Goal: Communication & Community: Answer question/provide support

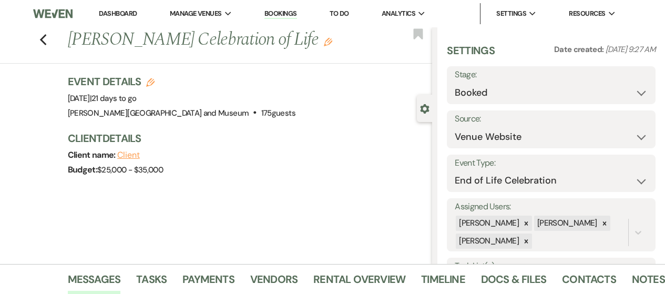
select select "5"
select select "14"
click at [122, 13] on link "Dashboard" at bounding box center [118, 13] width 38 height 9
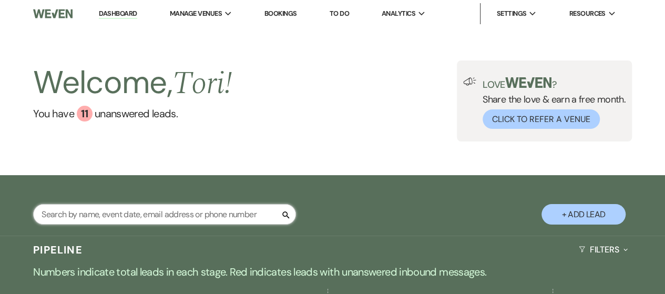
click at [151, 211] on input "text" at bounding box center [164, 214] width 263 height 20
type input "[PERSON_NAME]"
select select "8"
select select "5"
select select "8"
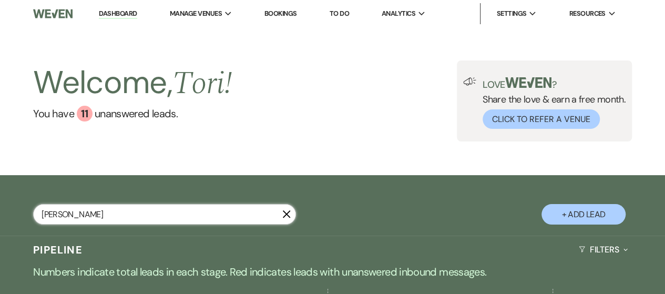
select select "10"
select select "8"
select select "5"
select select "8"
select select "5"
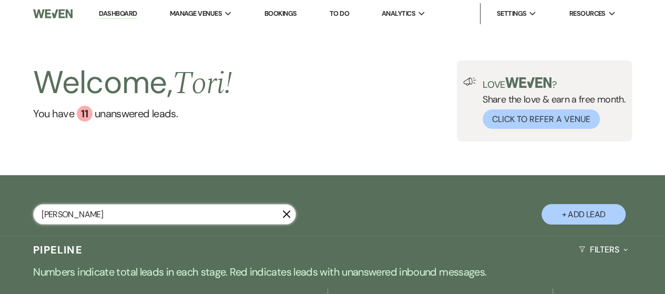
select select "8"
select select "5"
select select "8"
select select "5"
select select "8"
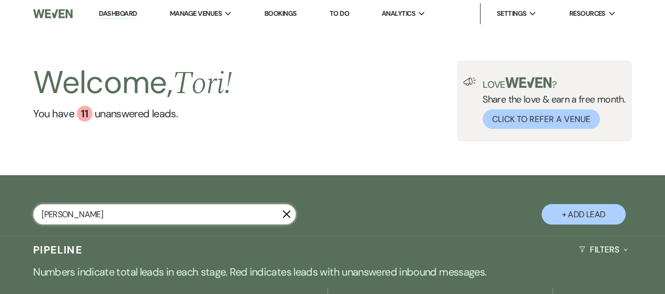
select select "5"
select select "8"
select select "5"
select select "8"
select select "6"
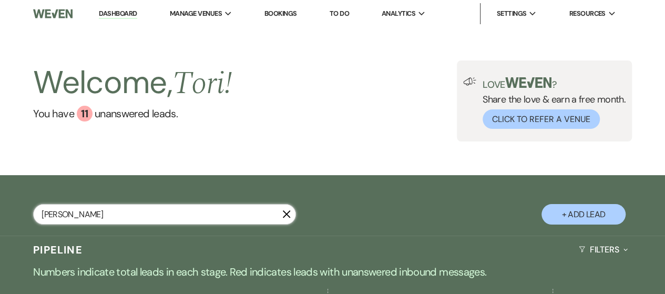
select select "8"
select select "5"
select select "8"
select select "5"
select select "8"
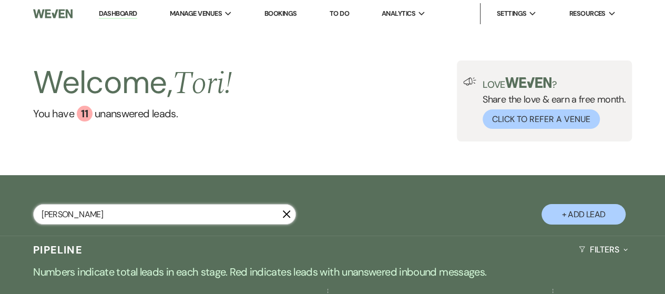
select select "5"
select select "8"
select select "5"
select select "8"
select select "5"
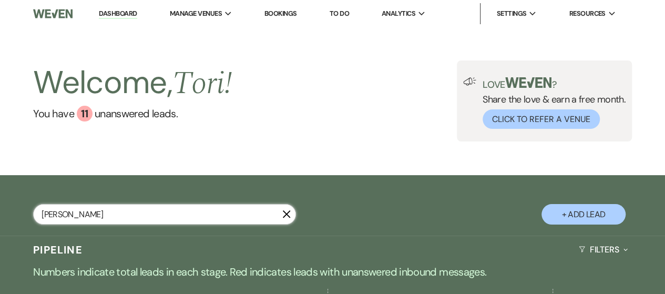
select select "8"
select select "2"
select select "8"
select select "2"
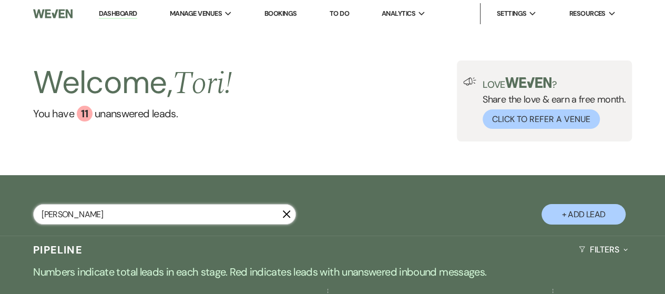
select select "8"
select select "2"
select select "8"
select select "2"
select select "8"
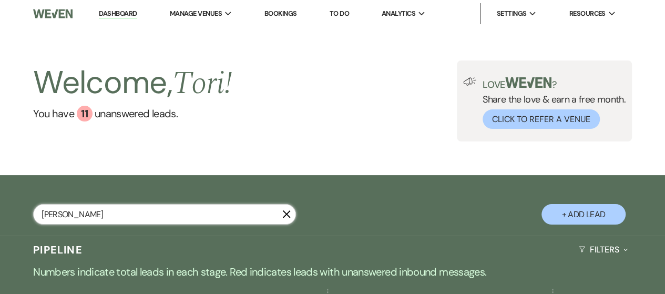
select select "2"
select select "8"
select select "2"
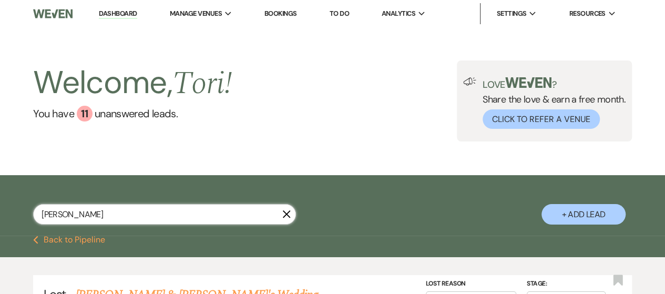
type input "[PERSON_NAME]"
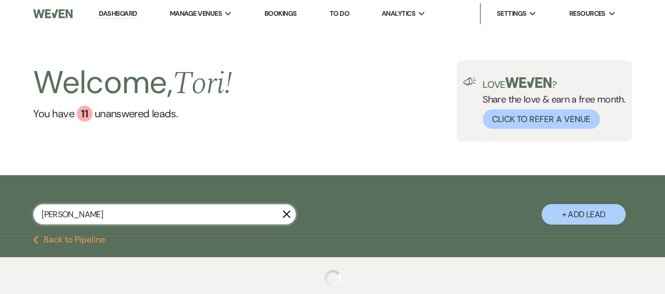
select select "8"
select select "5"
select select "8"
select select "10"
select select "8"
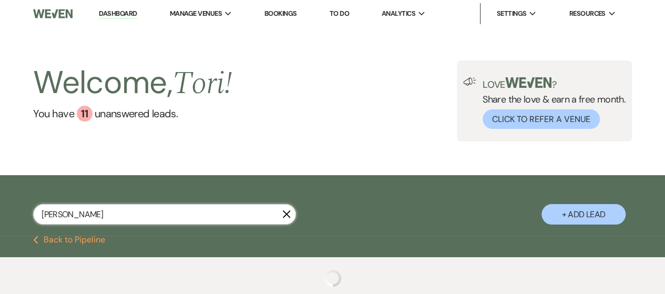
select select "1"
select select "8"
select select "6"
select select "8"
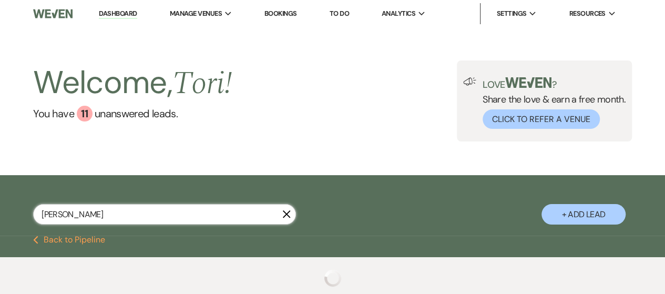
select select "8"
select select "2"
select select "8"
select select "2"
select select "8"
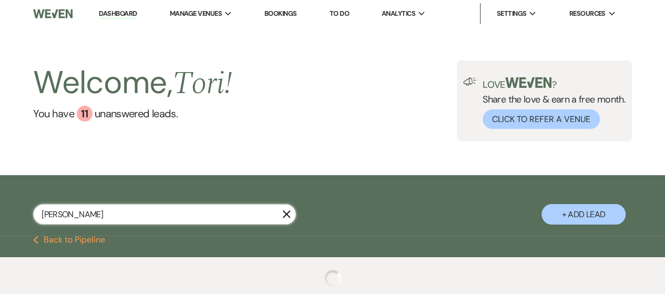
select select "2"
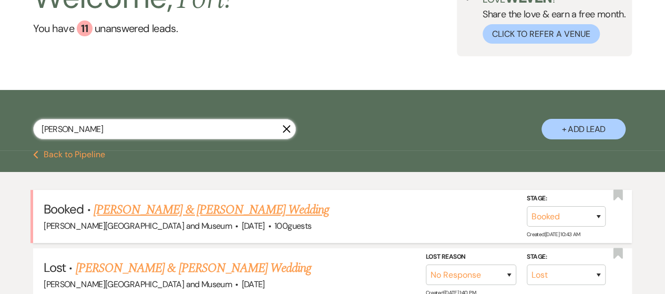
scroll to position [158, 0]
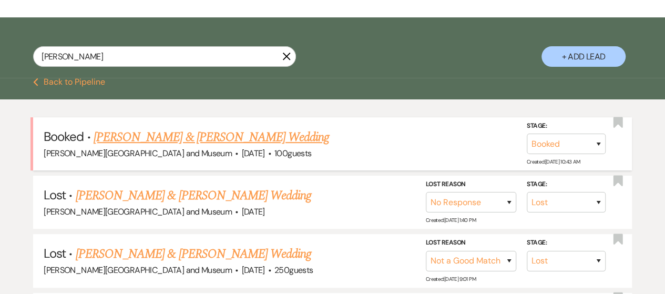
click at [166, 129] on link "[PERSON_NAME] & [PERSON_NAME] Wedding" at bounding box center [211, 137] width 235 height 19
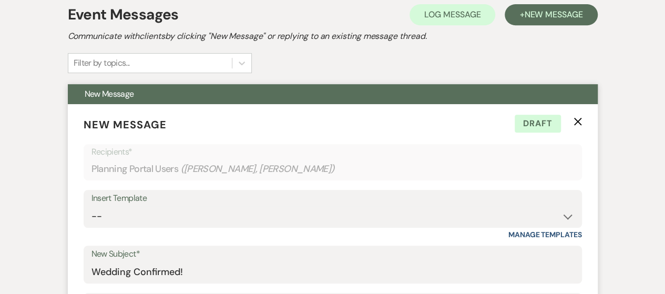
scroll to position [158, 0]
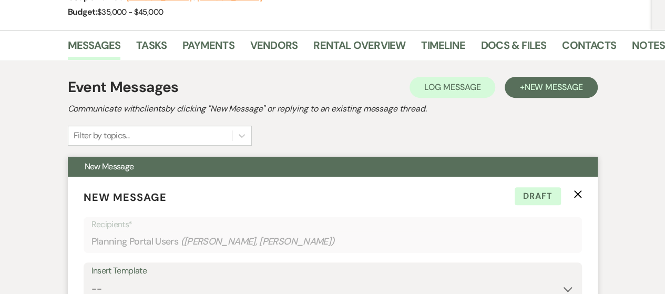
click at [577, 193] on icon "X" at bounding box center [577, 194] width 8 height 8
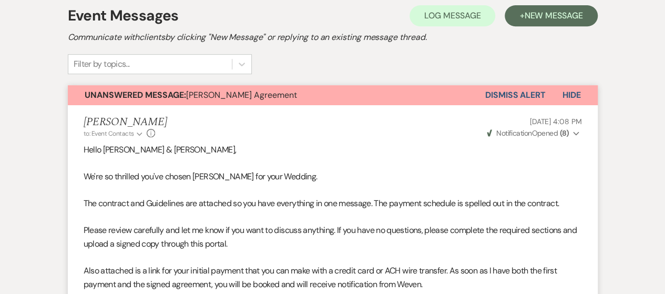
scroll to position [216, 0]
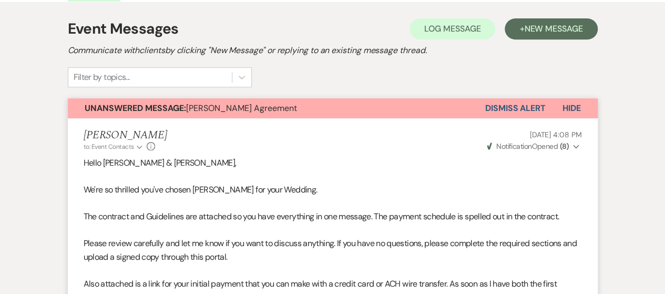
click at [538, 103] on button "Dismiss Alert" at bounding box center [515, 108] width 60 height 20
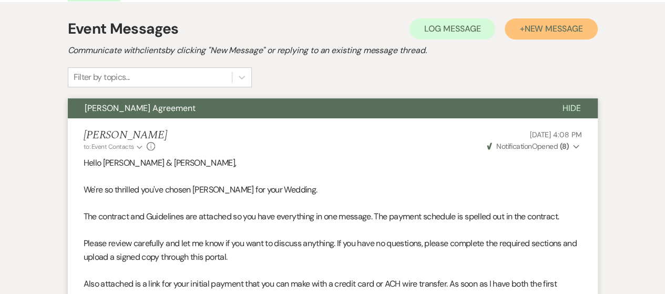
click at [529, 36] on button "+ New Message" at bounding box center [550, 28] width 92 height 21
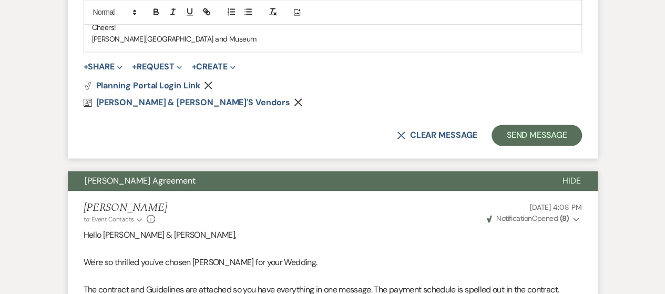
scroll to position [694, 0]
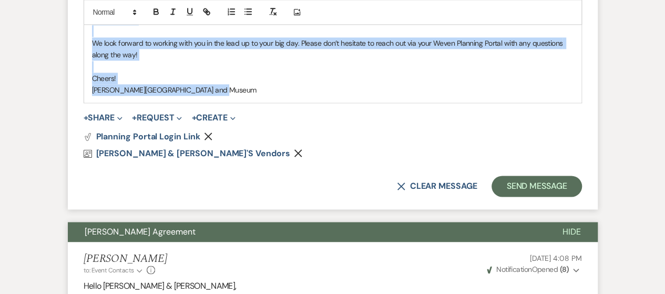
drag, startPoint x: 88, startPoint y: 121, endPoint x: 238, endPoint y: 105, distance: 150.6
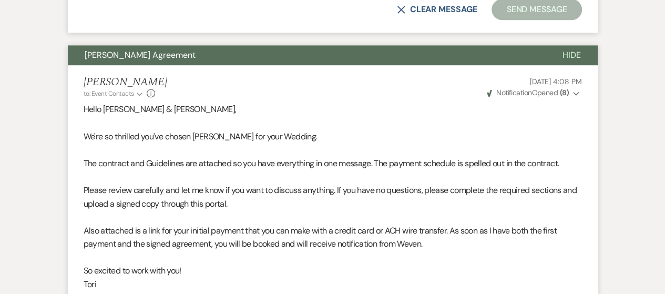
scroll to position [517, 0]
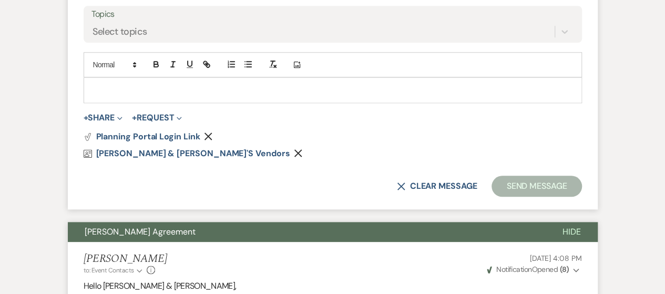
click at [208, 132] on icon "Remove" at bounding box center [208, 136] width 8 height 8
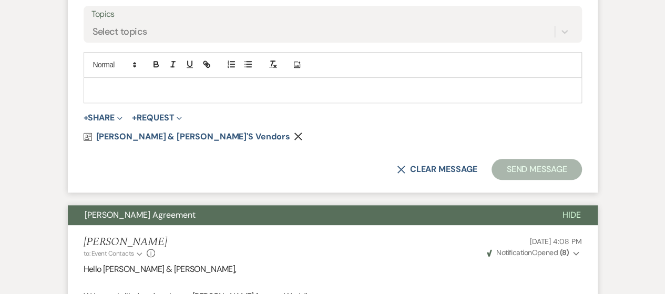
click at [294, 138] on icon "Remove" at bounding box center [298, 136] width 8 height 8
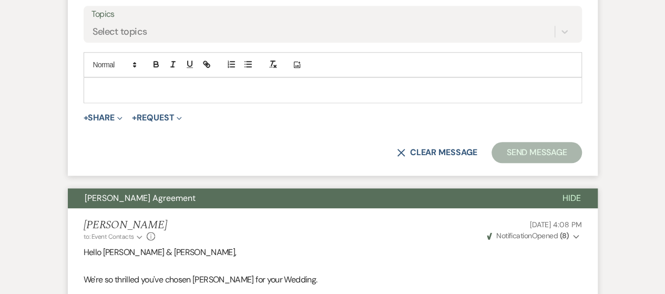
scroll to position [307, 0]
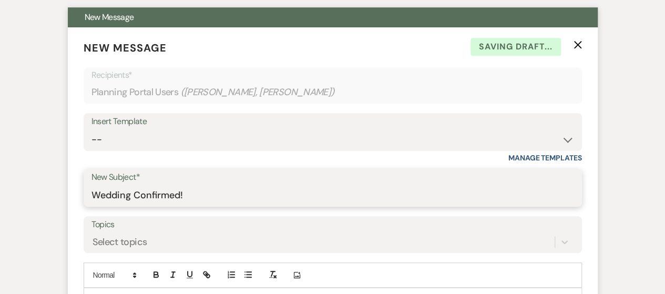
drag, startPoint x: 199, startPoint y: 195, endPoint x: 68, endPoint y: 195, distance: 130.3
click at [68, 195] on form "New Message X Saving draft... Recipients* Planning Portal Users ( [PERSON_NAME]…" at bounding box center [333, 206] width 530 height 358
type input "D"
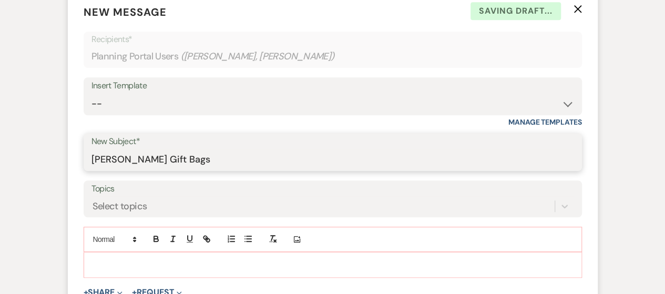
scroll to position [359, 0]
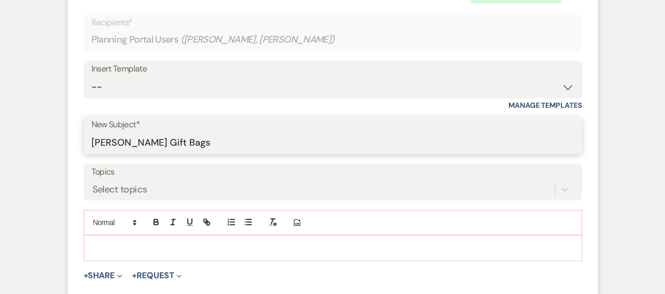
type input "[PERSON_NAME] Gift Bags"
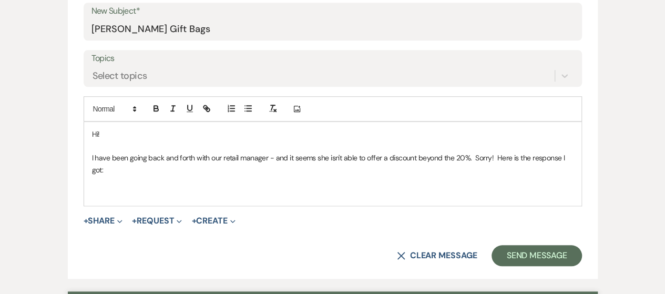
scroll to position [517, 0]
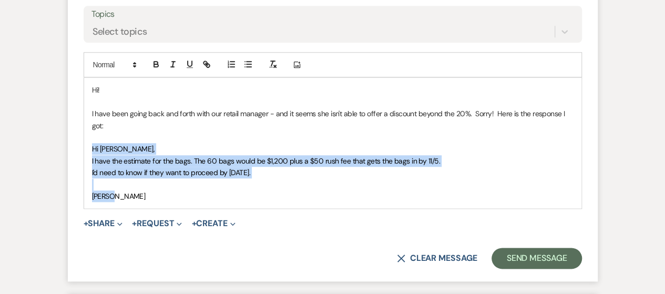
drag, startPoint x: 106, startPoint y: 148, endPoint x: 119, endPoint y: 197, distance: 51.0
click at [119, 197] on div "Hi! I have been going back and forth with our retail manager - and it seems she…" at bounding box center [332, 143] width 497 height 130
click at [172, 63] on icon "button" at bounding box center [172, 63] width 9 height 9
click at [225, 196] on p "[PERSON_NAME]" at bounding box center [332, 196] width 481 height 12
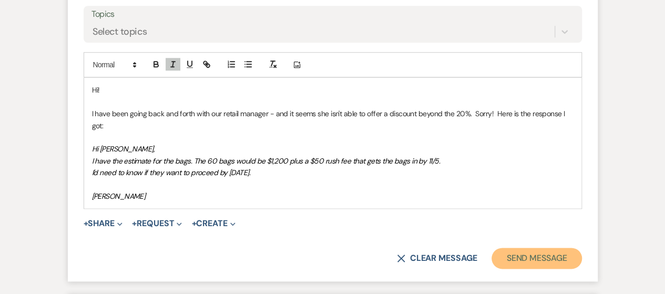
click at [532, 254] on button "Send Message" at bounding box center [536, 257] width 90 height 21
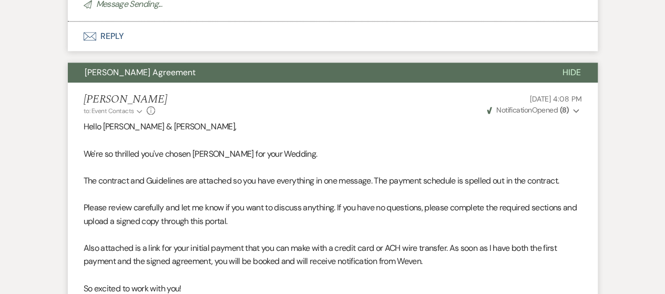
scroll to position [127, 0]
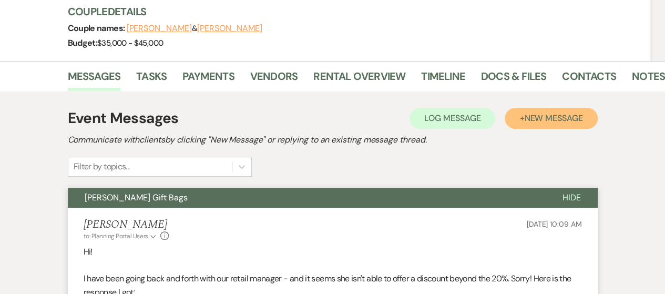
click at [530, 118] on span "New Message" at bounding box center [553, 117] width 58 height 11
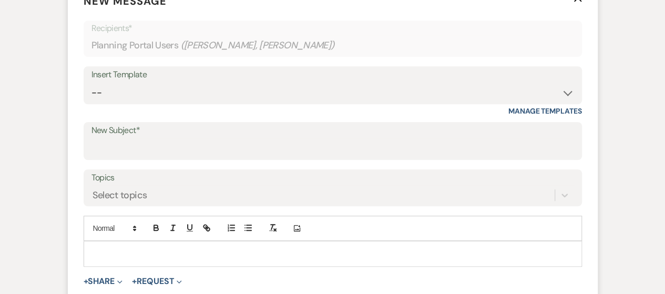
scroll to position [337, 0]
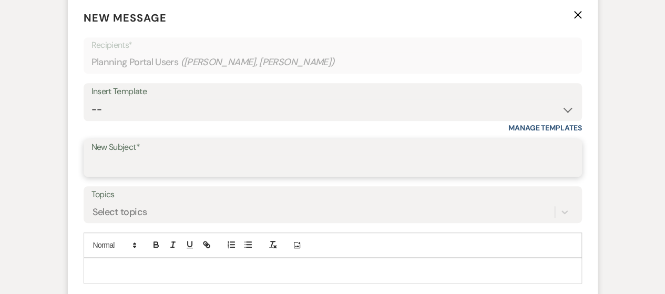
click at [150, 164] on input "New Subject*" at bounding box center [332, 165] width 482 height 20
type input "Draft Wedding Timeline"
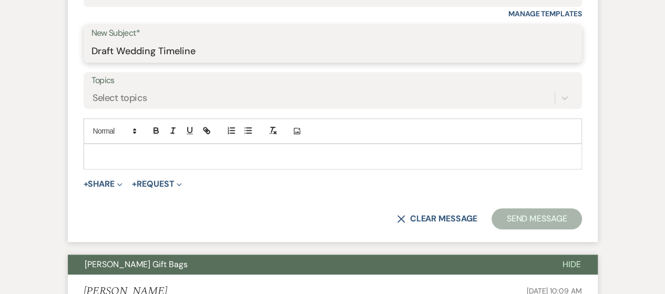
scroll to position [389, 0]
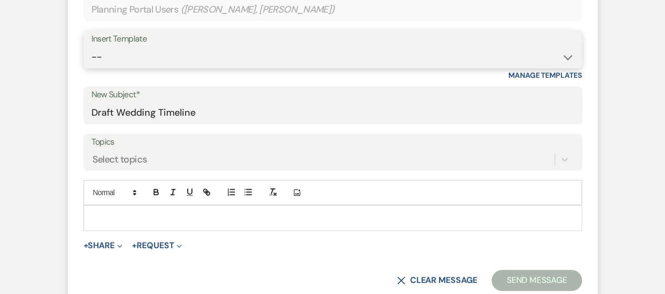
click at [452, 57] on select "-- Weven Planning Portal Introduction (Booked Events) Checking In Planning Foll…" at bounding box center [332, 57] width 482 height 20
select select "1426"
click at [91, 47] on select "-- Weven Planning Portal Introduction (Booked Events) Checking In Planning Foll…" at bounding box center [332, 57] width 482 height 20
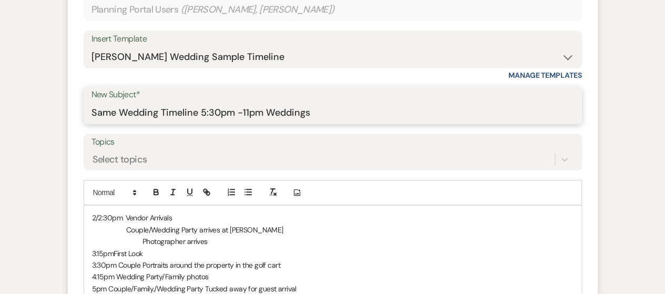
drag, startPoint x: 91, startPoint y: 109, endPoint x: 334, endPoint y: 109, distance: 242.8
click at [334, 109] on input "Same Wedding Timeline 5:30pm -11pm Weddings" at bounding box center [332, 112] width 482 height 20
type input "Draft Wedding Timeline"
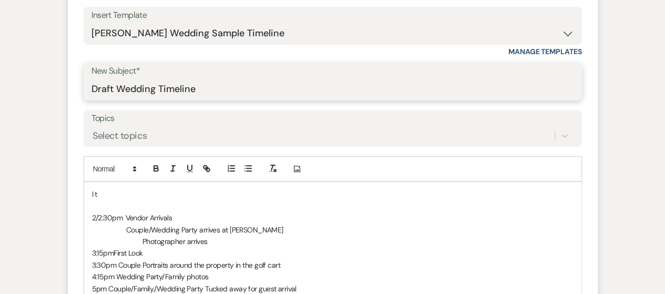
click at [214, 84] on input "Draft Wedding Timeline" at bounding box center [332, 89] width 482 height 20
type input "Draft Wedding Timeline/Vendors"
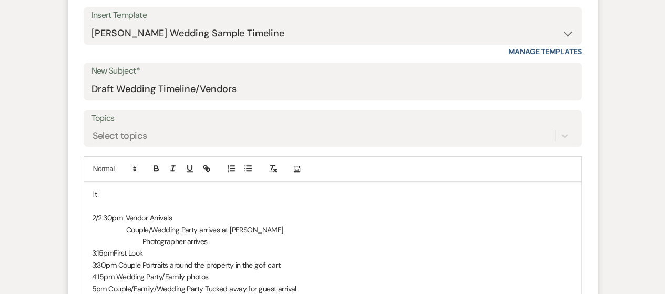
click at [130, 201] on p at bounding box center [332, 206] width 481 height 12
click at [123, 190] on p "I t" at bounding box center [332, 194] width 481 height 12
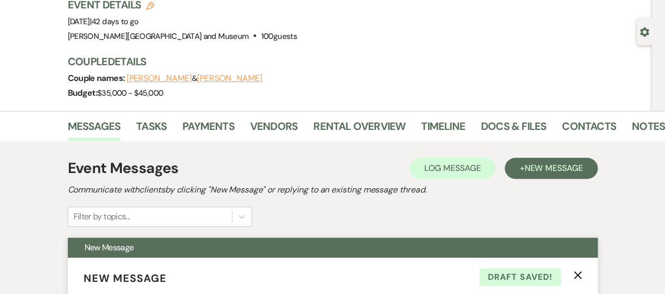
scroll to position [105, 0]
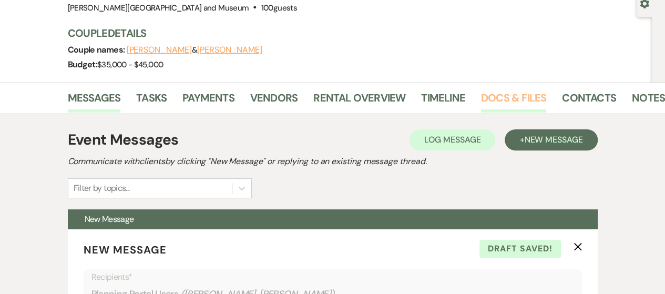
click at [525, 99] on link "Docs & Files" at bounding box center [513, 100] width 65 height 23
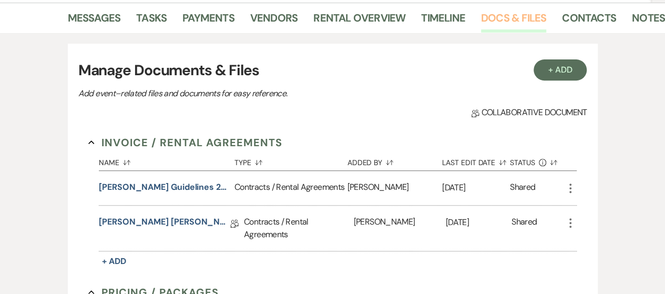
scroll to position [210, 0]
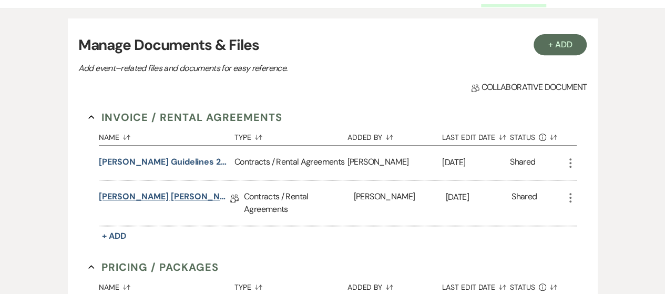
click at [145, 192] on link "[PERSON_NAME] [PERSON_NAME] [DATE] [PERSON_NAME] Agreement" at bounding box center [164, 198] width 131 height 16
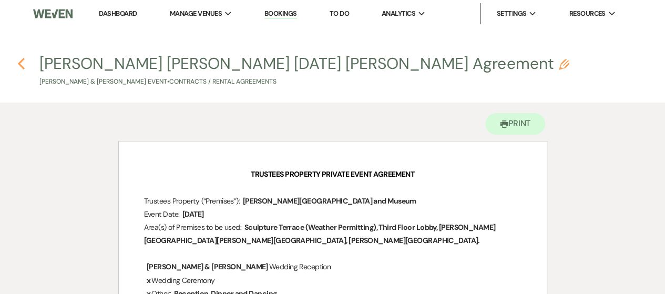
click at [20, 64] on icon "Previous" at bounding box center [21, 63] width 8 height 13
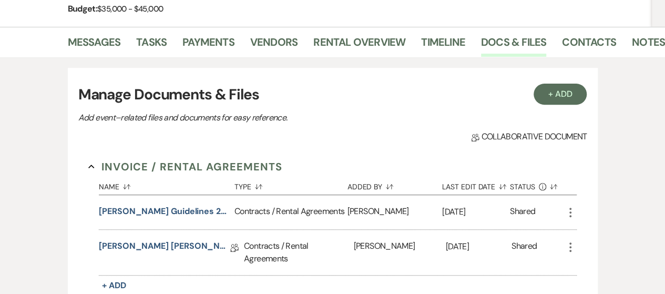
scroll to position [105, 0]
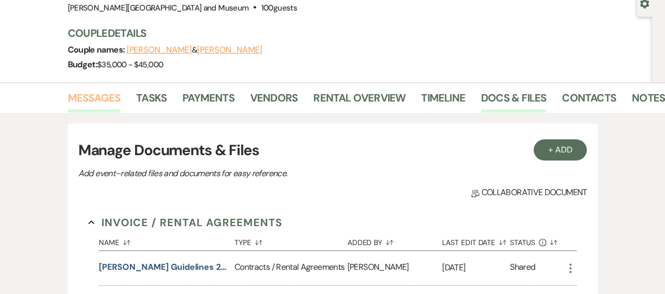
click at [96, 92] on link "Messages" at bounding box center [94, 100] width 53 height 23
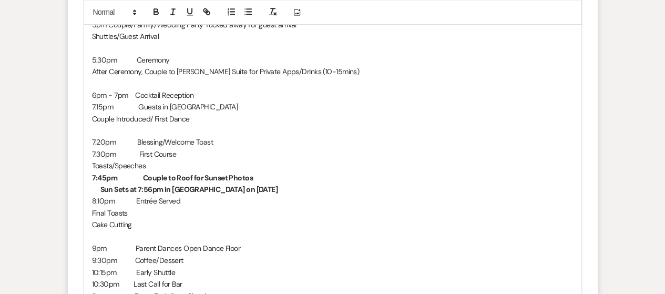
scroll to position [683, 0]
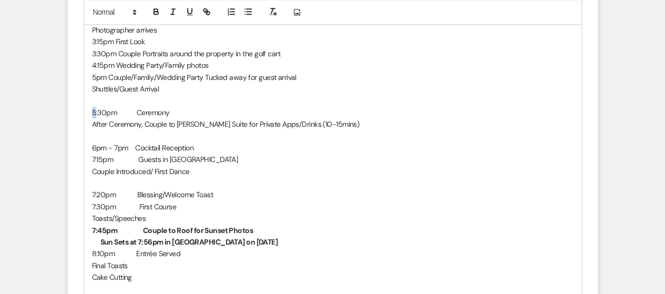
click at [95, 113] on div "I have texts and emails out to some additional photographers and florists - so …" at bounding box center [332, 136] width 497 height 448
click at [94, 146] on p "6pm - 7pm Cocktail Reception" at bounding box center [332, 148] width 481 height 12
click at [113, 146] on p "4pm - 7pm Cocktail Reception" at bounding box center [332, 148] width 481 height 12
drag, startPoint x: 95, startPoint y: 157, endPoint x: 89, endPoint y: 157, distance: 5.8
click at [89, 157] on div "I have texts and emails out to some additional photographers and florists - so …" at bounding box center [332, 136] width 497 height 448
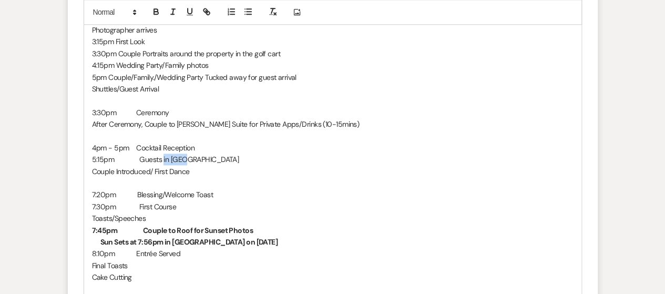
drag, startPoint x: 160, startPoint y: 160, endPoint x: 232, endPoint y: 159, distance: 72.0
click at [232, 159] on p "5:15pm Guests in [GEOGRAPHIC_DATA]" at bounding box center [332, 159] width 481 height 12
click at [92, 171] on p "Couple Introduced/ First Dance" at bounding box center [332, 172] width 481 height 12
click at [136, 149] on p "4pm - 5pm Cocktail Reception" at bounding box center [332, 148] width 481 height 12
click at [92, 121] on p "After Ceremony, Couple to [PERSON_NAME] Suite for Private Apps/Drinks (10-15min…" at bounding box center [332, 124] width 481 height 12
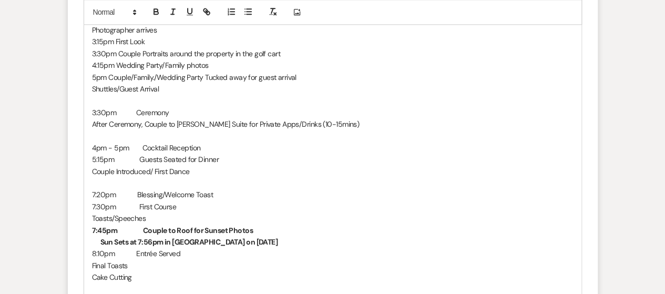
click at [133, 107] on p "3:30pm Ceremony" at bounding box center [332, 113] width 481 height 12
click at [97, 190] on p "7:20pm Blessing/Welcome Toast" at bounding box center [332, 195] width 481 height 12
drag, startPoint x: 94, startPoint y: 192, endPoint x: 88, endPoint y: 191, distance: 5.3
click at [88, 191] on div "I have texts and emails out to some additional photographers and florists - so …" at bounding box center [332, 136] width 497 height 448
drag, startPoint x: 94, startPoint y: 204, endPoint x: 88, endPoint y: 203, distance: 5.8
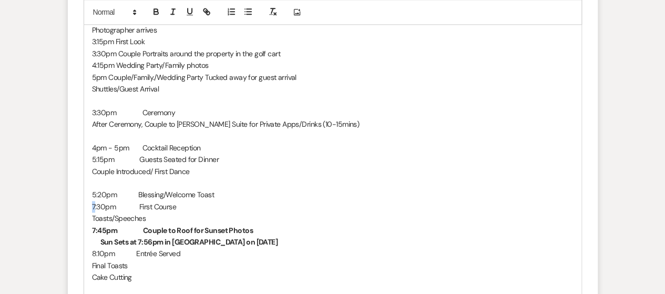
click at [88, 203] on div "I have texts and emails out to some additional photographers and florists - so …" at bounding box center [332, 136] width 497 height 448
click at [138, 218] on p "Toasts/Speeches" at bounding box center [332, 218] width 481 height 12
click at [135, 218] on p "Toasts/Speeches" at bounding box center [332, 218] width 481 height 12
click at [205, 148] on p "4pm - 5pm Cocktail Reception" at bounding box center [332, 148] width 481 height 12
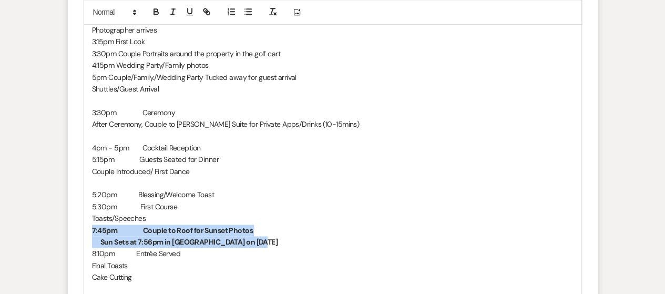
drag, startPoint x: 92, startPoint y: 230, endPoint x: 242, endPoint y: 241, distance: 150.2
click at [242, 241] on div "I have texts and emails out to some additional photographers and florists - so …" at bounding box center [332, 136] width 497 height 448
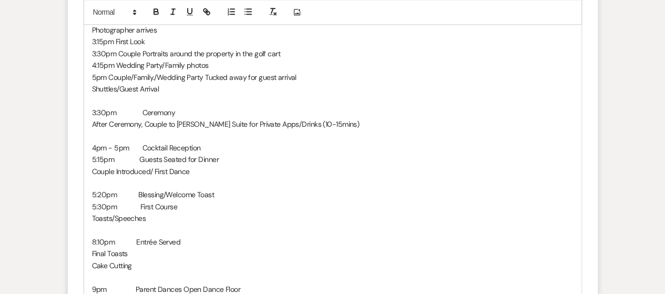
click at [144, 133] on p at bounding box center [332, 136] width 481 height 12
drag, startPoint x: 90, startPoint y: 135, endPoint x: 103, endPoint y: 138, distance: 12.9
click at [90, 135] on div "I have texts and emails out to some additional photographers and florists - so …" at bounding box center [332, 130] width 497 height 436
click at [138, 135] on p "4:15pm" at bounding box center [332, 136] width 481 height 12
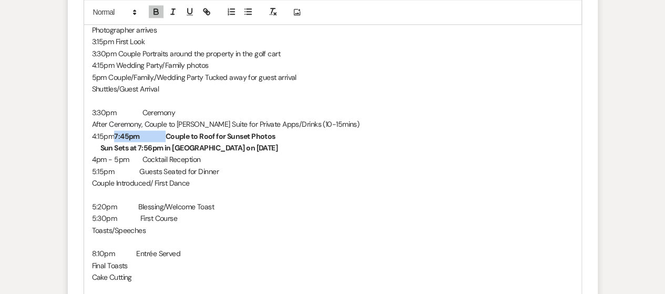
drag, startPoint x: 138, startPoint y: 135, endPoint x: 191, endPoint y: 135, distance: 53.6
click at [191, 135] on strong "7:45pm Couple to Roof for Sunset Photos" at bounding box center [194, 135] width 161 height 9
click at [100, 149] on strong "Sun Sets at 7:56pm in [GEOGRAPHIC_DATA] on [DATE]" at bounding box center [189, 147] width 178 height 9
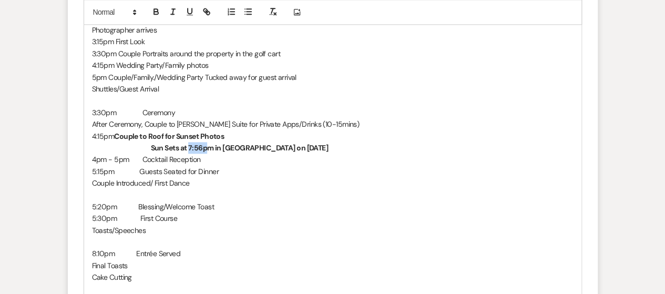
drag, startPoint x: 177, startPoint y: 145, endPoint x: 197, endPoint y: 146, distance: 20.5
click at [197, 146] on strong "Sun Sets at 7:56pm in [GEOGRAPHIC_DATA] on [DATE]" at bounding box center [240, 147] width 178 height 9
click at [247, 147] on strong "Sun Sets at 7:56pm in [GEOGRAPHIC_DATA] on [DATE]" at bounding box center [240, 147] width 178 height 9
click at [248, 147] on strong "Sun Sets at 7:56pm in [GEOGRAPHIC_DATA] on [DATE]" at bounding box center [240, 147] width 178 height 9
click at [247, 147] on strong "Sun Sets at 7:56pm in [GEOGRAPHIC_DATA] on [DATE]" at bounding box center [240, 147] width 178 height 9
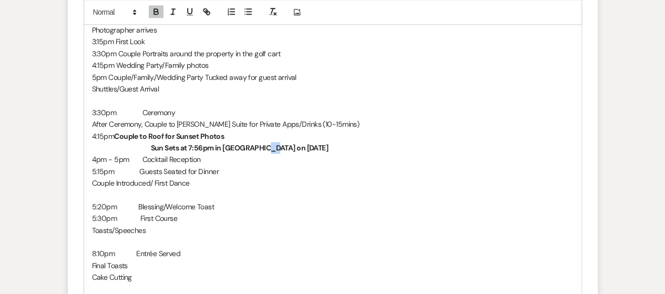
click at [249, 146] on strong "Sun Sets at 7:56pm in [GEOGRAPHIC_DATA] on [DATE]" at bounding box center [240, 147] width 178 height 9
click at [269, 147] on strong "Sun Sets at 7:56pm in [GEOGRAPHIC_DATA] on [DATE]" at bounding box center [240, 147] width 178 height 9
click at [101, 137] on p "4:15pm Couple to Roof for Sunset Photos" at bounding box center [332, 136] width 481 height 12
click at [99, 135] on p "4:15pm Couple to Roof for Sunset Photos" at bounding box center [332, 136] width 481 height 12
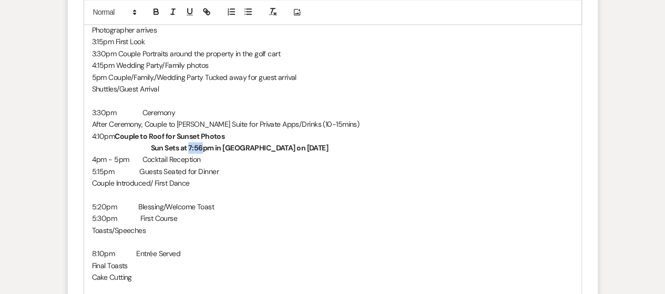
drag, startPoint x: 178, startPoint y: 145, endPoint x: 192, endPoint y: 146, distance: 14.8
click at [192, 146] on strong "Sun Sets at 7:56pm in [GEOGRAPHIC_DATA] on [DATE]" at bounding box center [240, 147] width 178 height 9
click at [171, 198] on p at bounding box center [332, 195] width 481 height 12
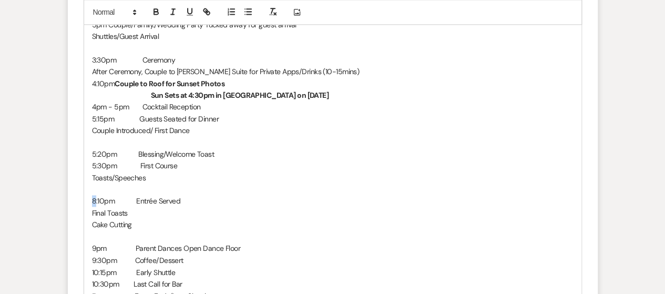
click at [95, 199] on p "8:10pm Entrée Served" at bounding box center [332, 201] width 481 height 12
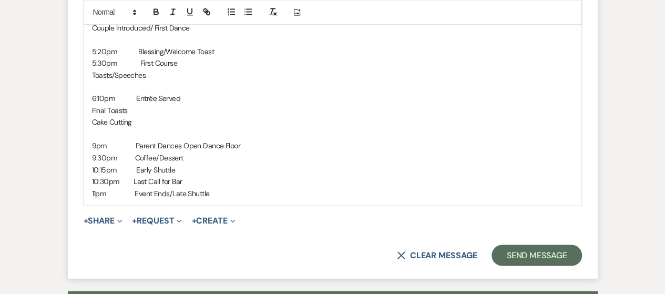
scroll to position [841, 0]
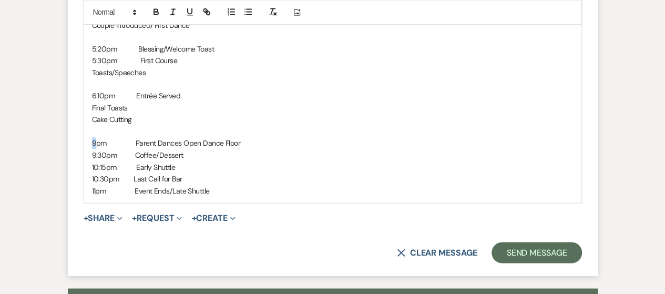
click at [94, 141] on p "9pm Parent Dances Open Dance Floor" at bounding box center [332, 143] width 481 height 12
click at [95, 154] on p "9:30pm Coffee/Dessert" at bounding box center [332, 155] width 481 height 12
drag, startPoint x: 92, startPoint y: 164, endPoint x: 98, endPoint y: 164, distance: 5.8
click at [98, 164] on p "10:15pm Early Shuttle" at bounding box center [332, 167] width 481 height 12
drag, startPoint x: 94, startPoint y: 177, endPoint x: 99, endPoint y: 176, distance: 5.3
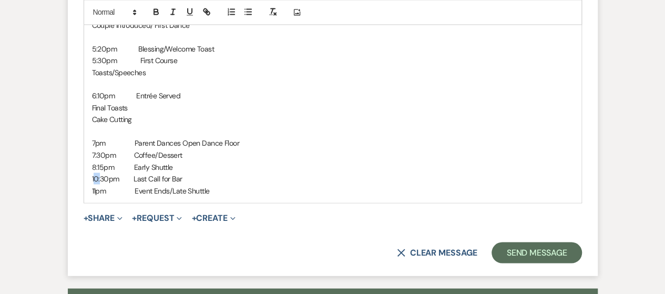
click at [99, 176] on p "10:30pm Last Call for Bar" at bounding box center [332, 178] width 481 height 12
click at [94, 190] on p "11pm Event Ends/Late Shuttle" at bounding box center [332, 190] width 481 height 12
drag, startPoint x: 89, startPoint y: 190, endPoint x: 95, endPoint y: 190, distance: 5.8
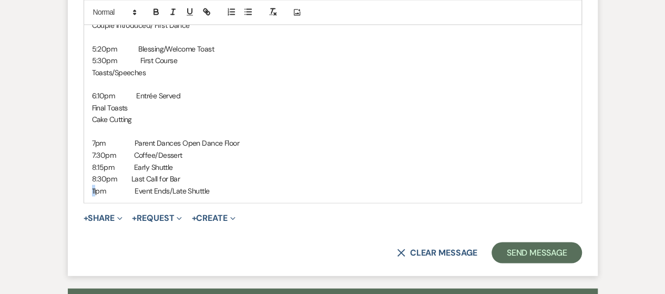
click at [222, 181] on p "8:30pm Last Call for Bar" at bounding box center [332, 178] width 481 height 12
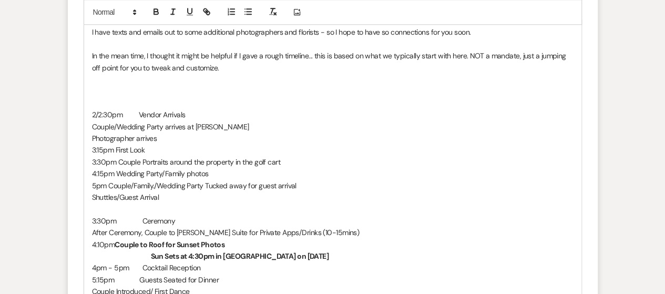
scroll to position [631, 0]
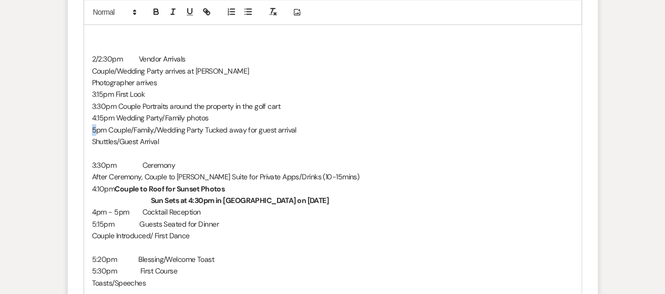
click at [94, 128] on div "I have texts and emails out to some additional photographers and florists - so …" at bounding box center [332, 188] width 497 height 448
click at [107, 129] on p "3pm Couple/Family./Wedding Party Tucked away for guest arrival" at bounding box center [332, 130] width 481 height 12
click at [93, 139] on p "Shuttles/Guest Arrival" at bounding box center [332, 142] width 481 height 12
click at [94, 115] on p "4:15pm Wedding Party/Family photos" at bounding box center [332, 118] width 481 height 12
click at [139, 130] on p "3pm Couple/Family./Wedding Party Tucked away for guest arrival" at bounding box center [332, 130] width 481 height 12
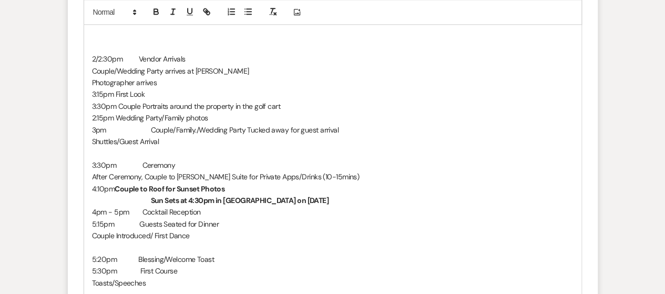
click at [116, 115] on p "2:15pm Wedding Party/Family photos" at bounding box center [332, 118] width 481 height 12
click at [94, 104] on p "3:30pm Couple Portraits around the property in the golf cart" at bounding box center [332, 106] width 481 height 12
click at [118, 108] on p "2:30pm Couple Portraits around the property in the golf cart" at bounding box center [332, 106] width 481 height 12
click at [94, 105] on div "I have texts and emails out to some additional photographers and florists - so …" at bounding box center [332, 188] width 497 height 448
click at [96, 92] on p "3:15pm First Look" at bounding box center [332, 94] width 481 height 12
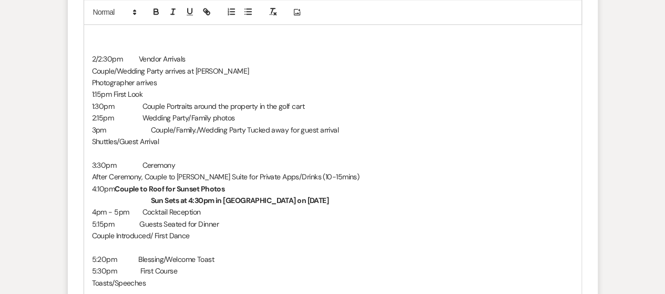
click at [93, 96] on p "1:15pm First Look" at bounding box center [332, 94] width 481 height 12
click at [114, 89] on p "1:15pm First Look" at bounding box center [332, 94] width 481 height 12
click at [132, 102] on p "1:30pm Couple Portraits around the property in the golf cart" at bounding box center [332, 106] width 481 height 12
drag, startPoint x: 91, startPoint y: 56, endPoint x: 101, endPoint y: 56, distance: 9.5
click at [101, 56] on p "2/2:30pm Vendor Arrivals" at bounding box center [332, 59] width 481 height 12
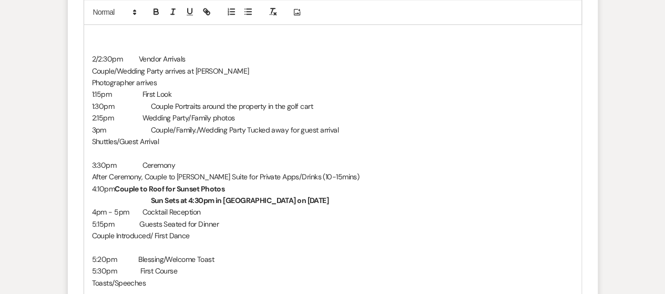
click at [92, 65] on p "Couple/Wedding Party arrives at [PERSON_NAME]" at bounding box center [332, 71] width 481 height 12
click at [87, 58] on div "I have texts and emails out to some additional photographers and florists - so …" at bounding box center [332, 188] width 497 height 448
click at [100, 55] on p "12/2:30pm Vendor Arrivals" at bounding box center [332, 59] width 481 height 12
click at [125, 68] on p "Couple/Wedding Party arrives at [PERSON_NAME]" at bounding box center [332, 71] width 481 height 12
click at [122, 68] on p "Couple/Wedding Party arrives at [PERSON_NAME]" at bounding box center [332, 71] width 481 height 12
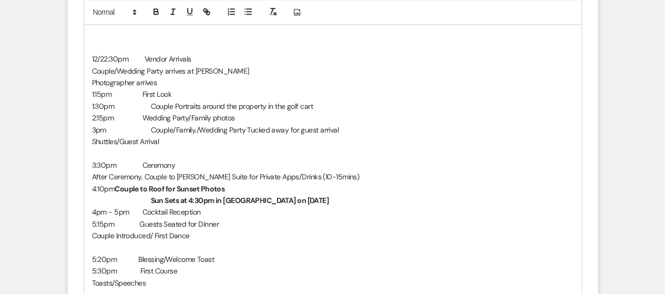
click at [138, 78] on p "Photographer arrives" at bounding box center [332, 83] width 481 height 12
click at [135, 94] on p "1:15pm First Look" at bounding box center [332, 94] width 481 height 12
click at [140, 103] on p "1:30pm Couple Portraits around the property in the golf cart" at bounding box center [332, 106] width 481 height 12
click at [139, 115] on p "2:15pm Wedding Party/Family photos" at bounding box center [332, 118] width 481 height 12
click at [138, 128] on p "3pm Couple/Family./Wedding Party Tucked away for guest arrival" at bounding box center [332, 130] width 481 height 12
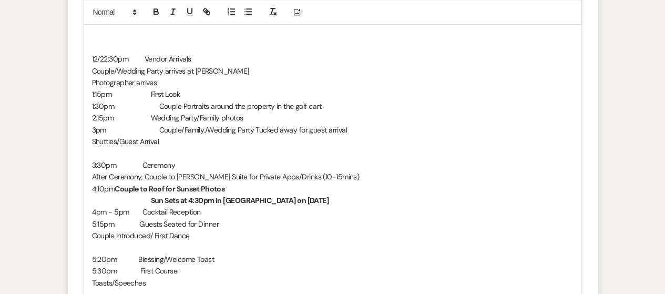
click at [139, 138] on p "Shuttles/Guest Arrival" at bounding box center [332, 142] width 481 height 12
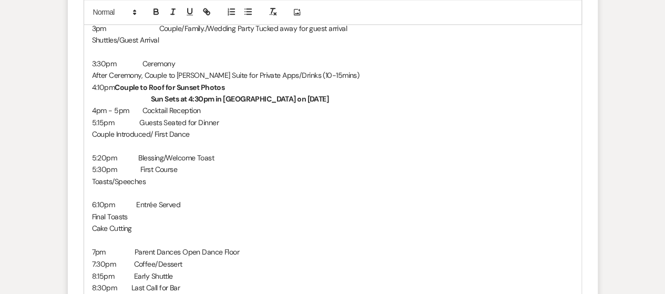
scroll to position [525, 0]
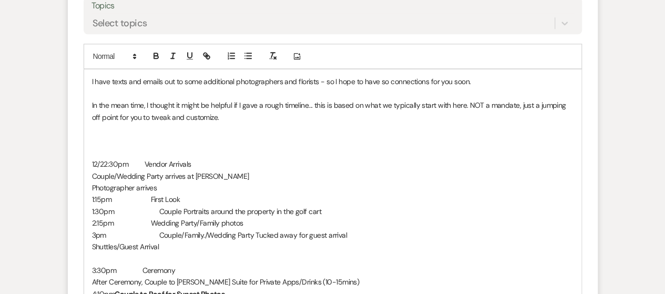
click at [88, 81] on div "I have texts and emails out to some additional photographers and florists - so …" at bounding box center [332, 293] width 497 height 448
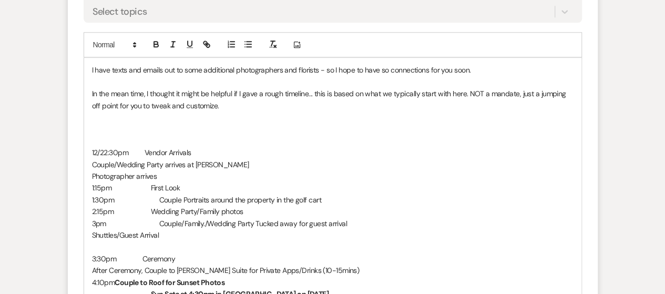
scroll to position [549, 0]
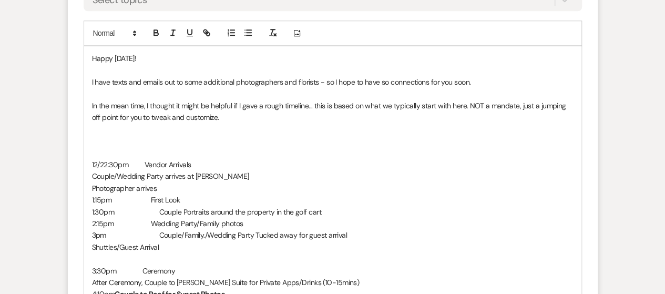
click at [113, 141] on p at bounding box center [332, 141] width 481 height 12
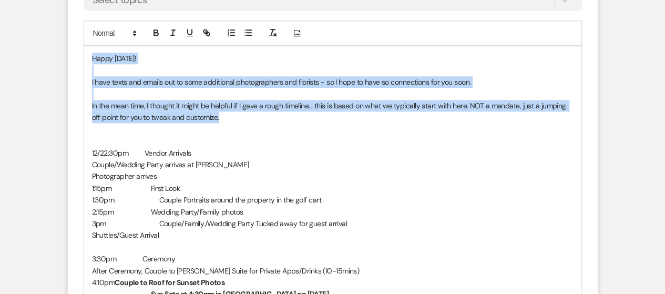
drag, startPoint x: 91, startPoint y: 57, endPoint x: 298, endPoint y: 113, distance: 214.4
click at [298, 113] on div "Happy [DATE]! I have texts and emails out to some additional photographers and …" at bounding box center [332, 276] width 497 height 460
click at [269, 36] on icon "button" at bounding box center [272, 32] width 9 height 9
click at [272, 32] on icon "button" at bounding box center [272, 32] width 9 height 9
click at [276, 62] on p "Happy [DATE]!" at bounding box center [332, 59] width 481 height 12
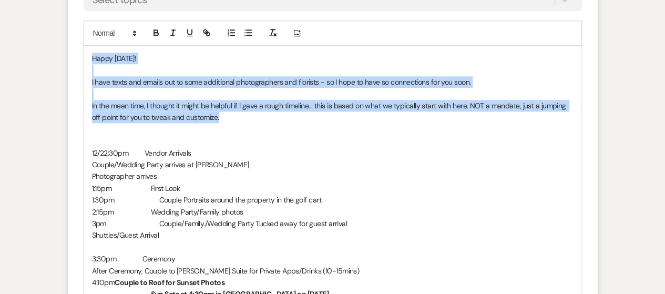
drag, startPoint x: 90, startPoint y: 57, endPoint x: 231, endPoint y: 119, distance: 153.6
click at [231, 119] on div "Happy [DATE]! I have texts and emails out to some additional photographers and …" at bounding box center [332, 276] width 497 height 460
click at [154, 30] on icon "button" at bounding box center [156, 31] width 4 height 3
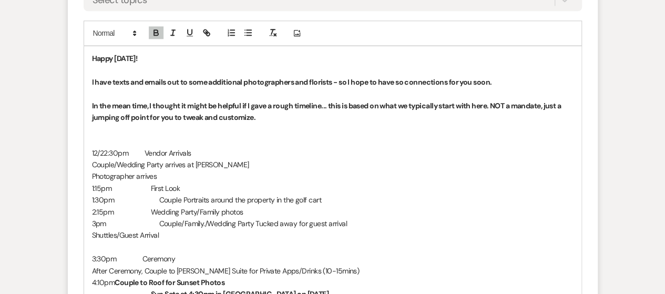
click at [295, 123] on p at bounding box center [332, 129] width 481 height 12
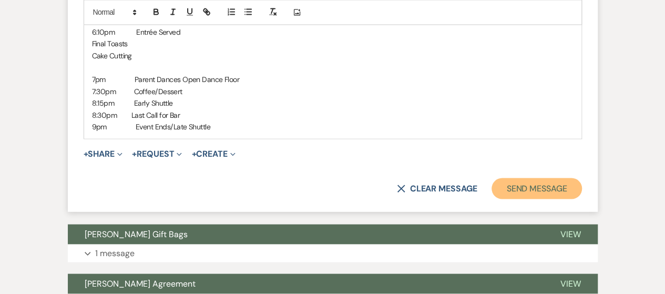
click at [522, 190] on button "Send Message" at bounding box center [536, 188] width 90 height 21
